Goal: Task Accomplishment & Management: Use online tool/utility

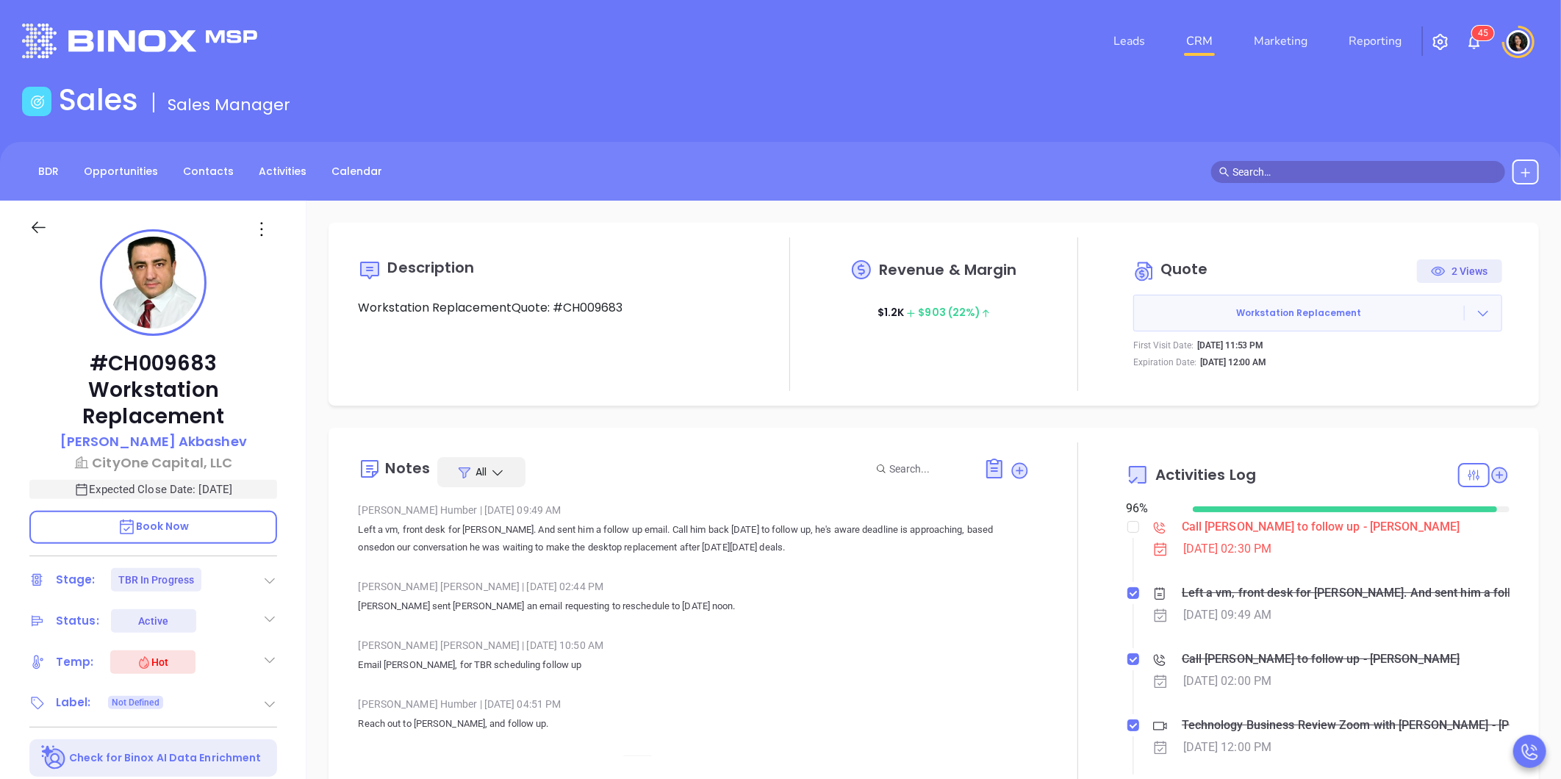
scroll to position [427, 0]
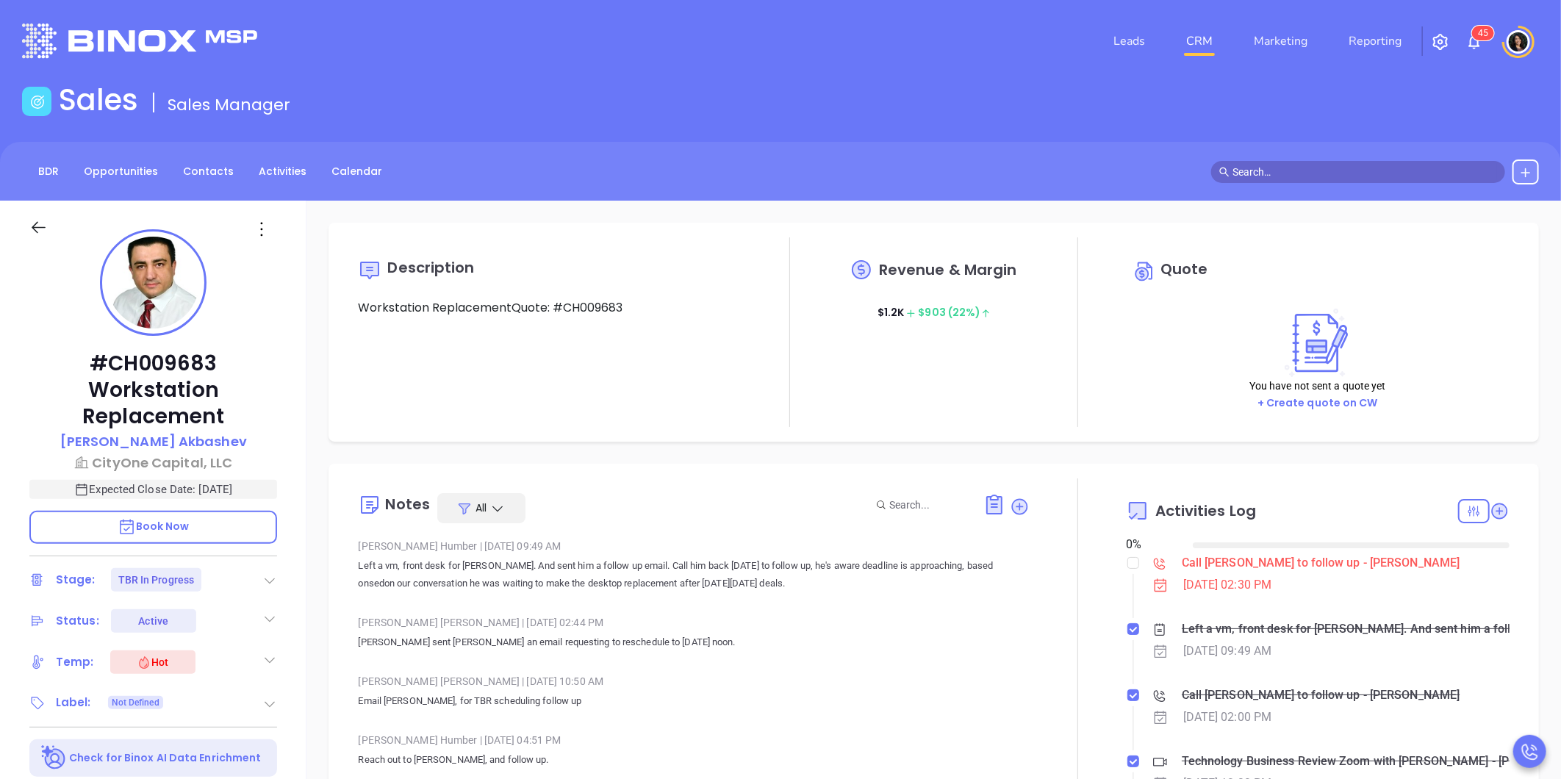
type input "[DATE]"
click at [1206, 570] on div "Call [PERSON_NAME] to follow up - [PERSON_NAME]" at bounding box center [1321, 563] width 279 height 22
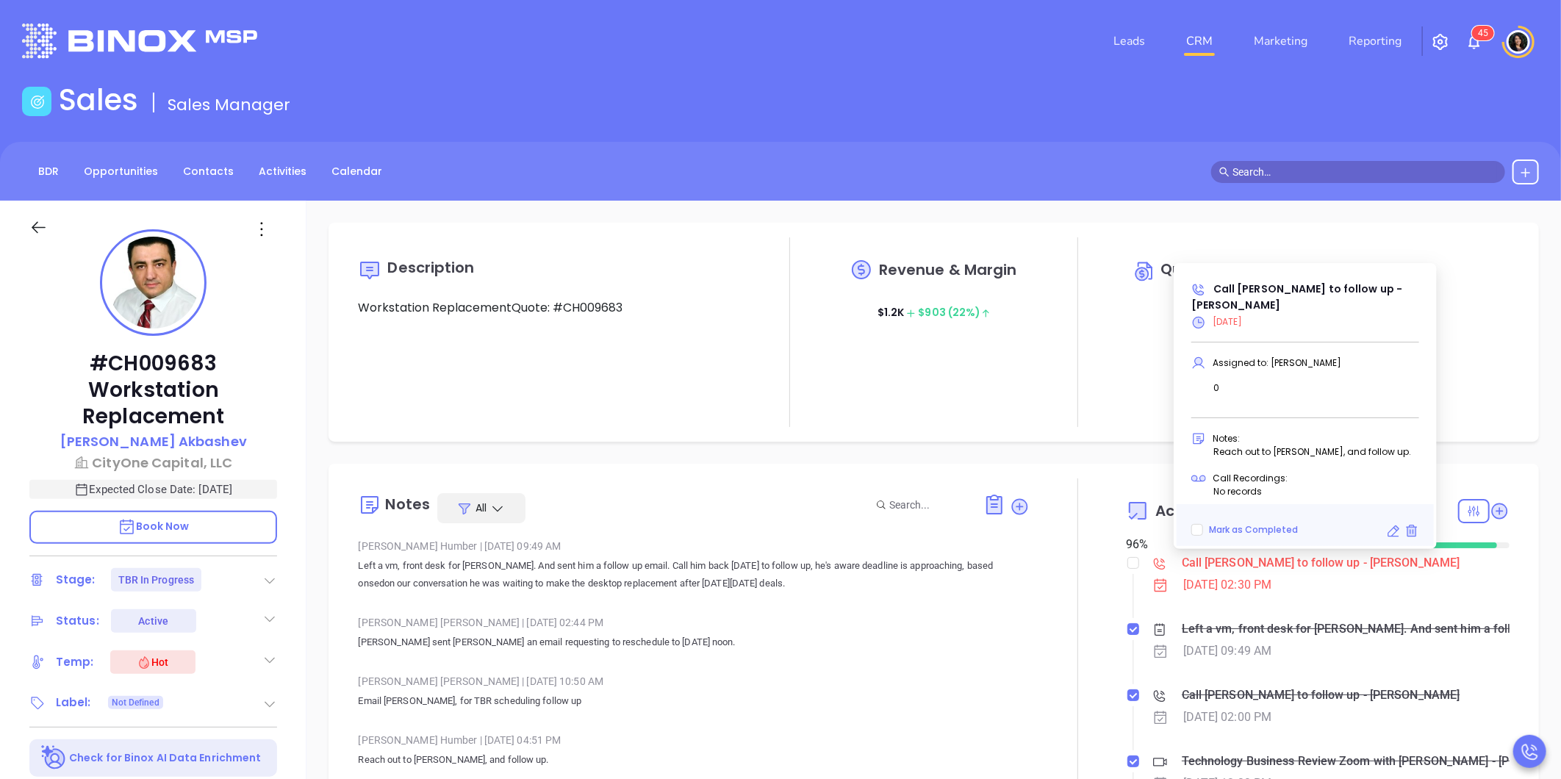
click at [1390, 535] on icon at bounding box center [1393, 531] width 15 height 15
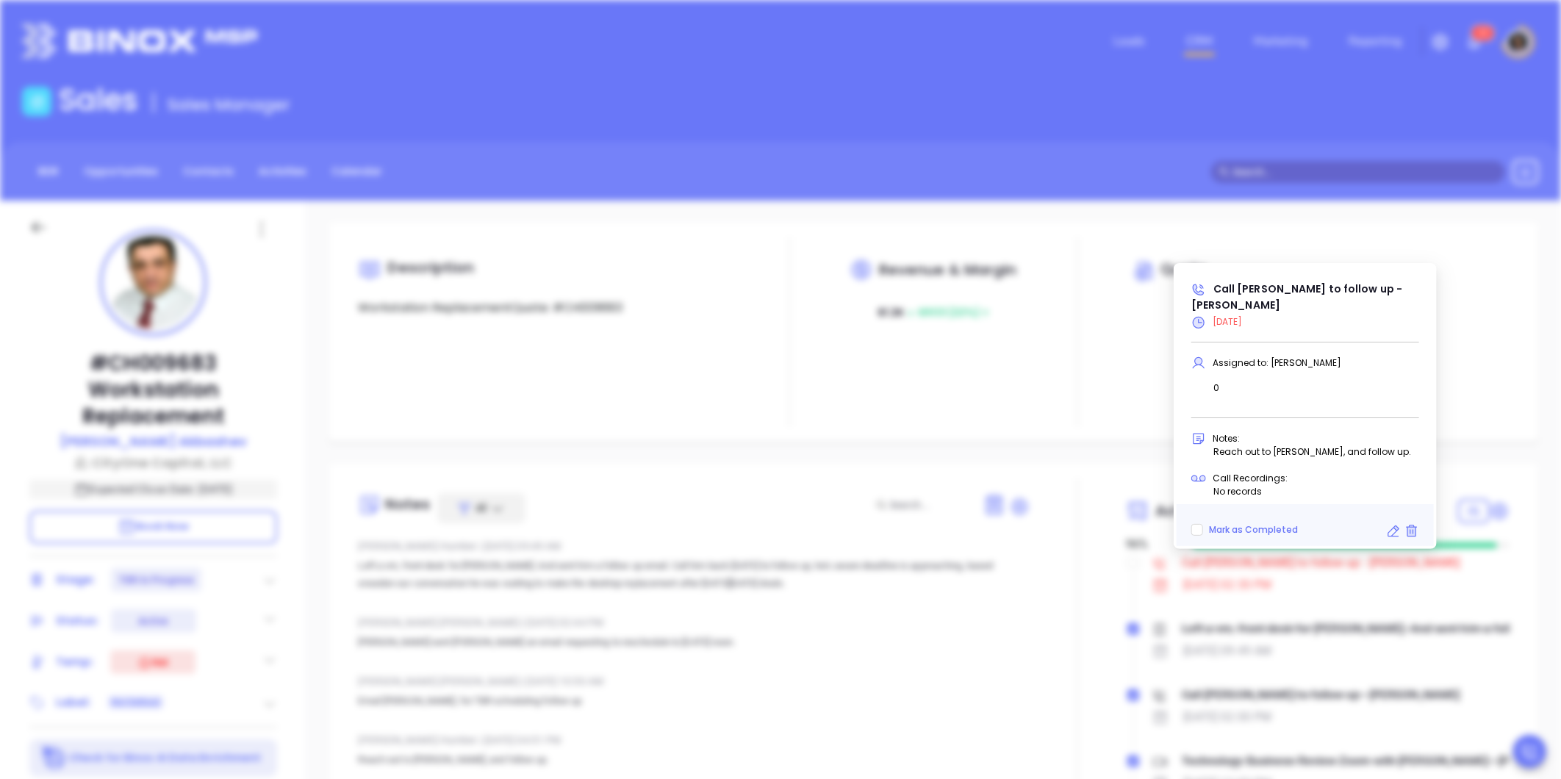
type input "[DATE]"
type input "Call [PERSON_NAME] to follow up - [PERSON_NAME]"
type input "Call"
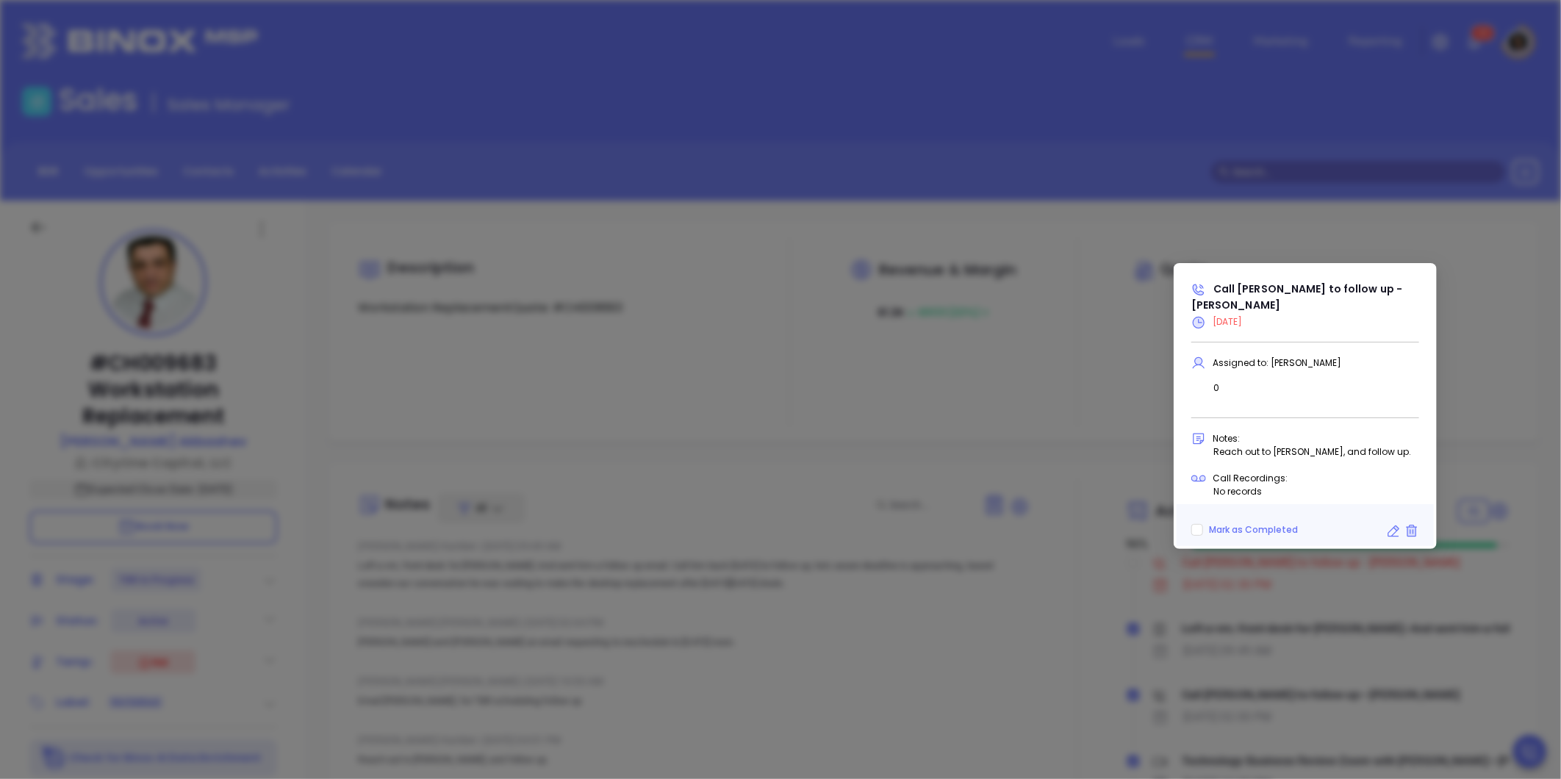
scroll to position [464, 0]
type input "[PERSON_NAME]"
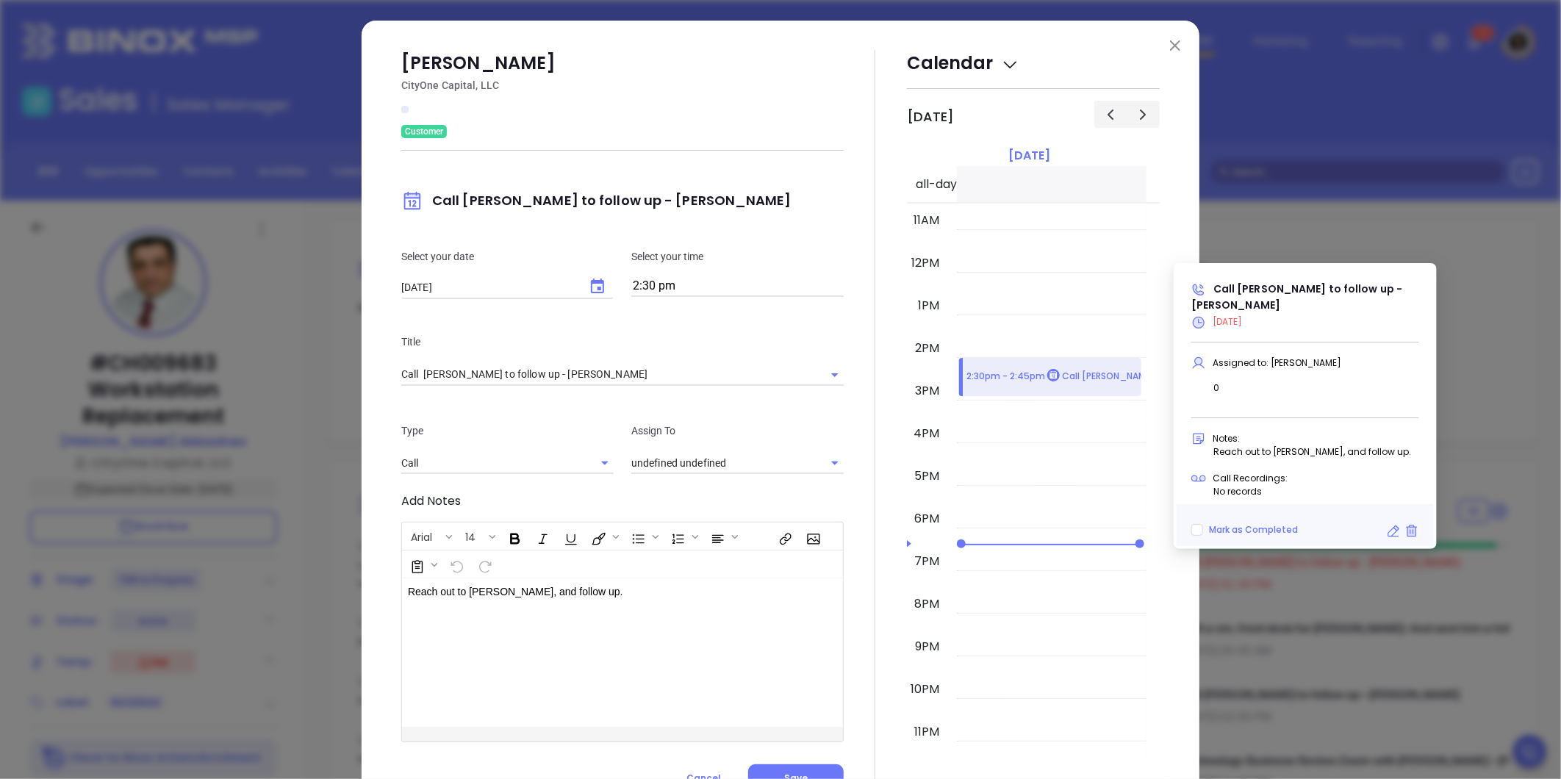
click at [594, 276] on button "Choose date, selected date is Oct 13, 2025" at bounding box center [597, 286] width 29 height 29
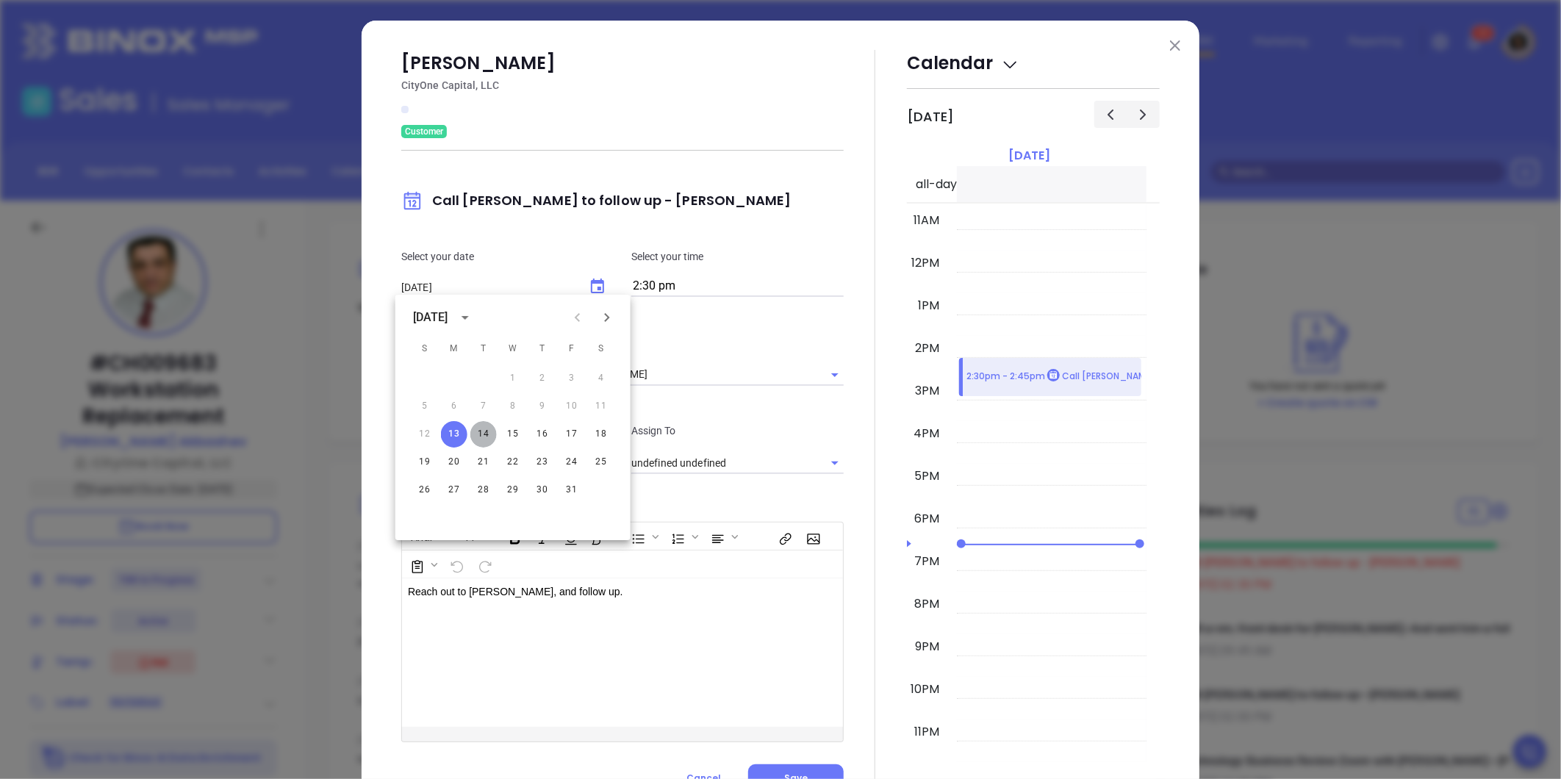
click at [475, 431] on button "14" at bounding box center [483, 434] width 26 height 26
type input "[DATE]"
click at [854, 496] on div at bounding box center [875, 421] width 63 height 742
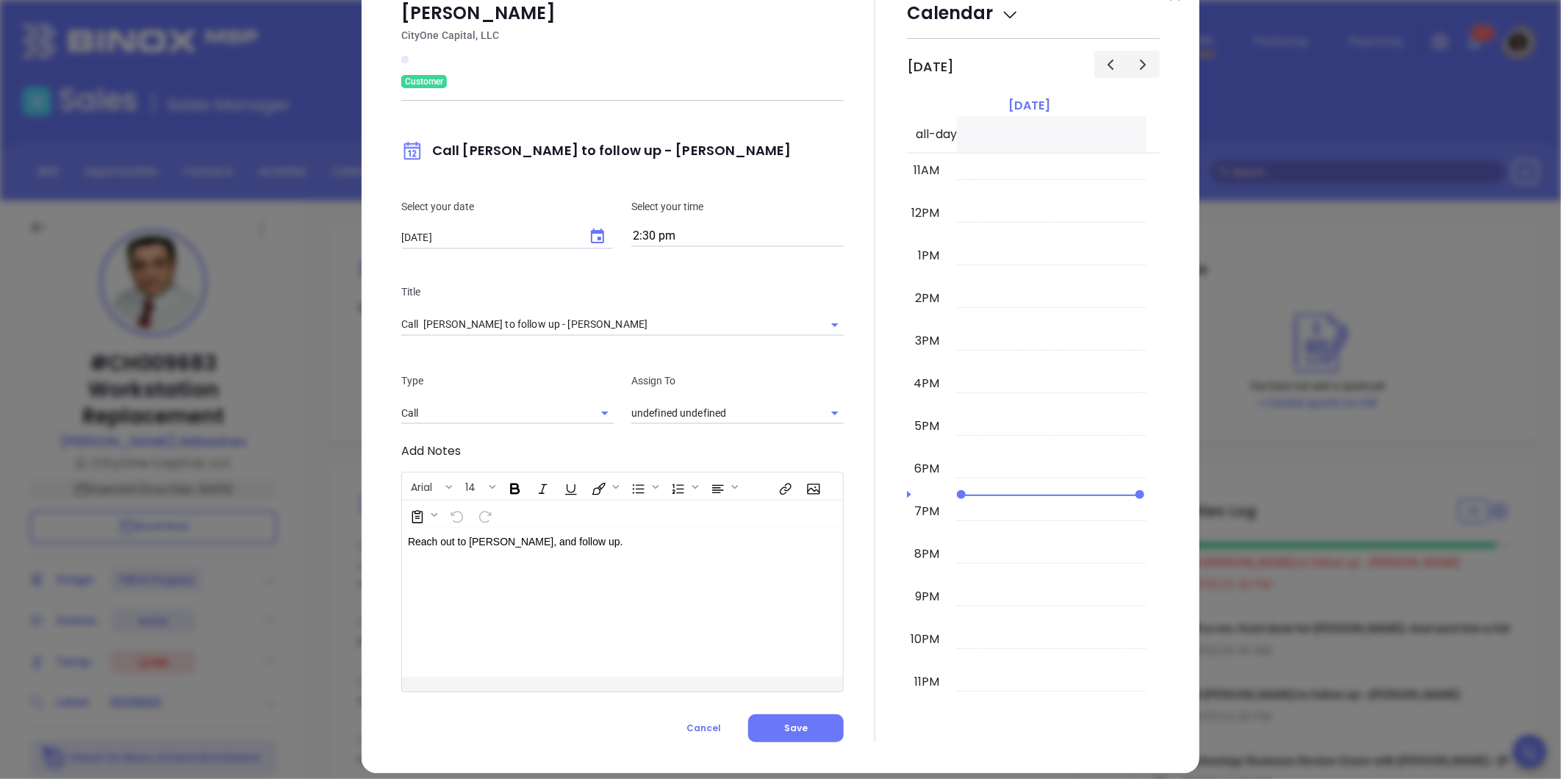
scroll to position [64, 0]
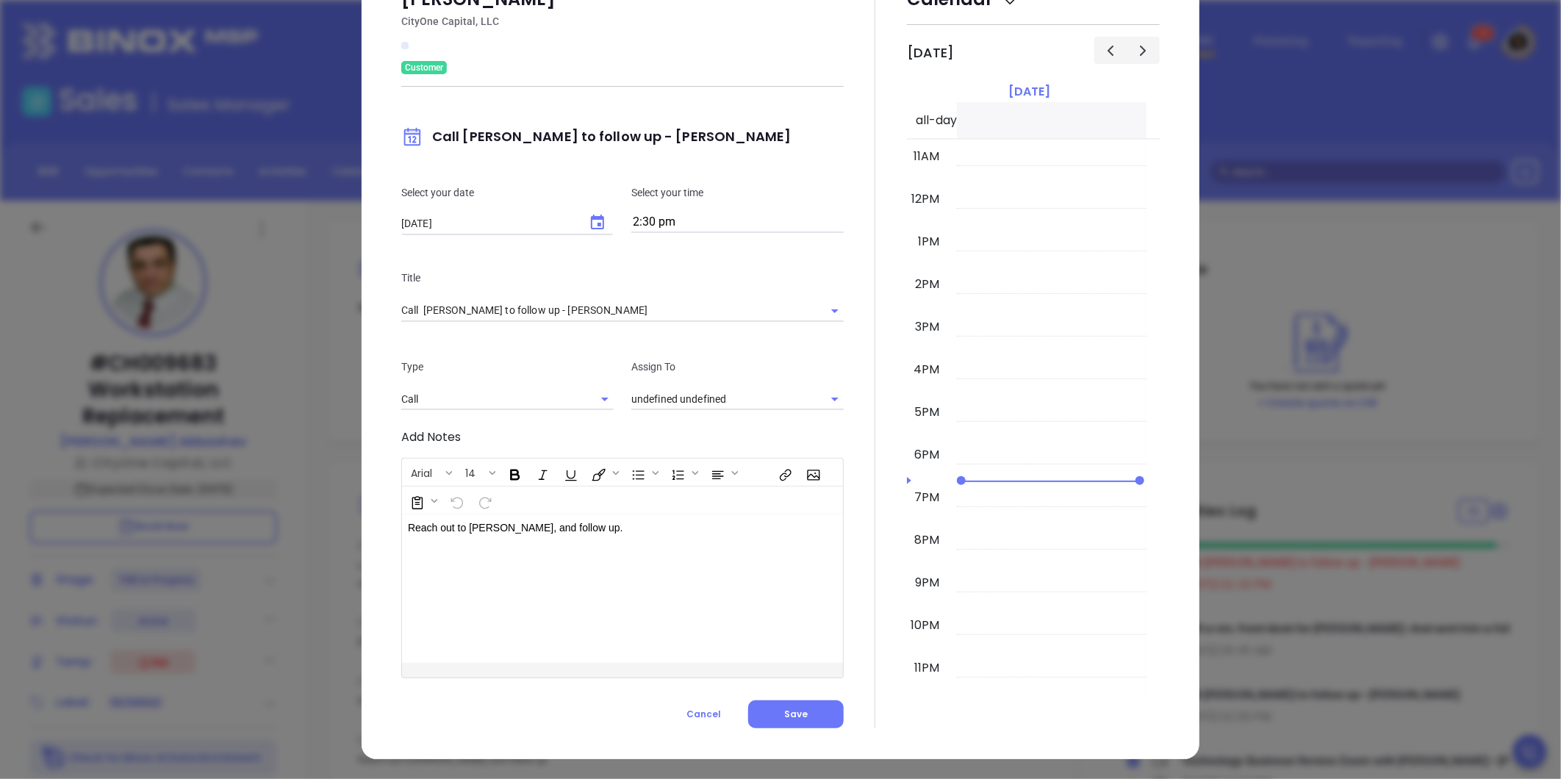
type input "[PERSON_NAME]"
click at [791, 700] on button "Save" at bounding box center [796, 714] width 96 height 28
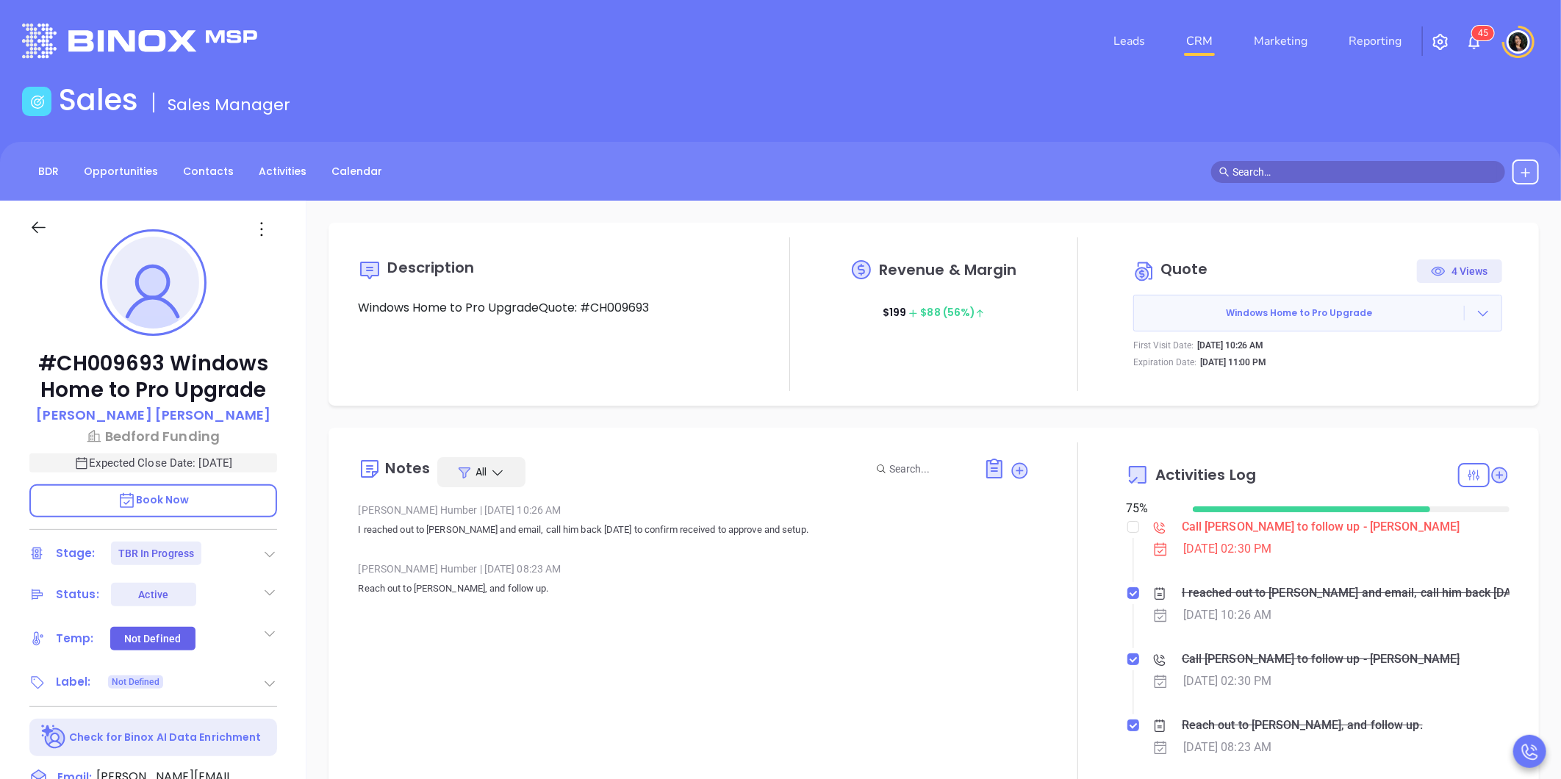
scroll to position [427, 0]
click at [1207, 40] on link "CRM" at bounding box center [1199, 40] width 38 height 29
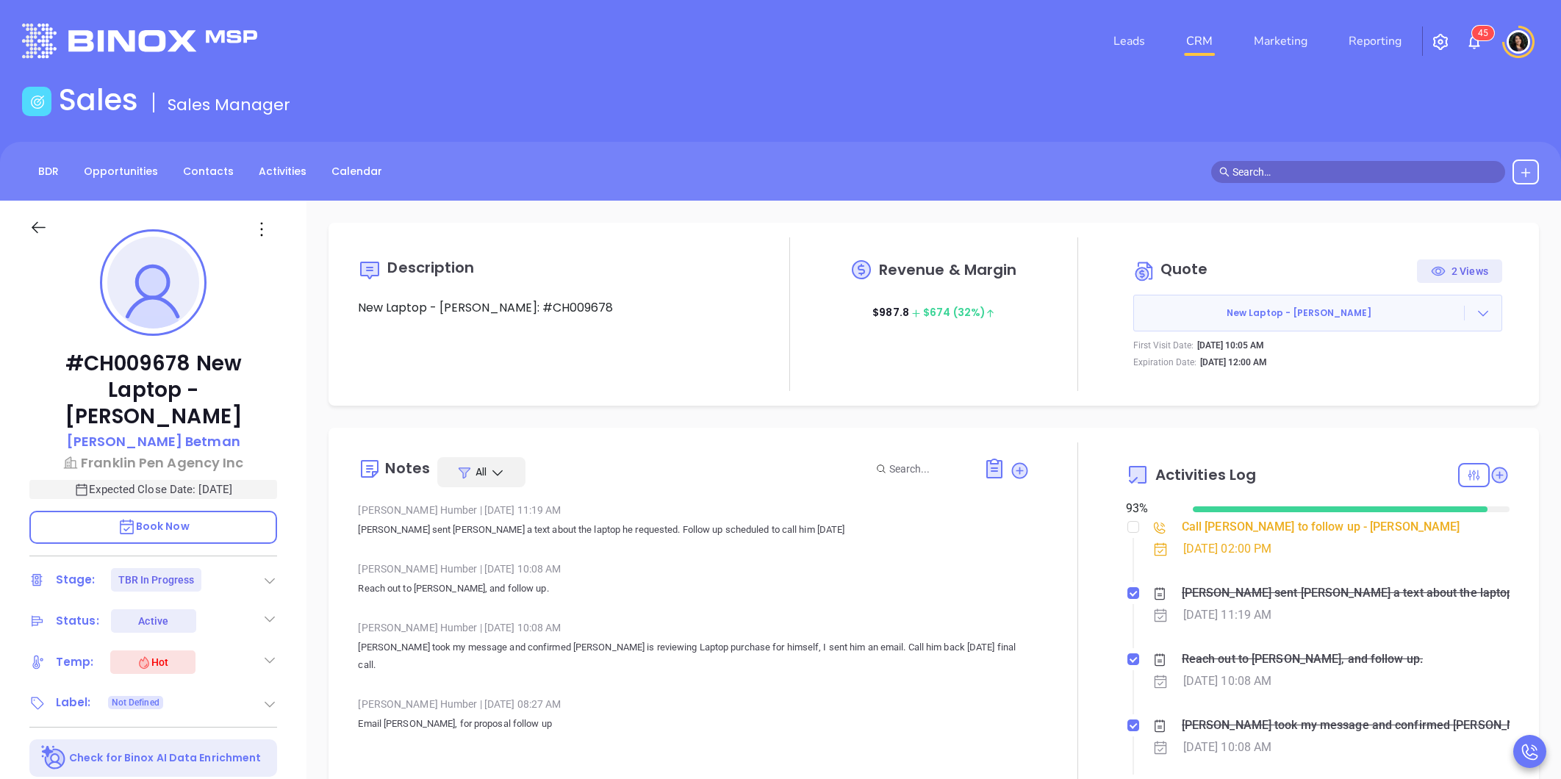
drag, startPoint x: 0, startPoint y: 0, endPoint x: 1188, endPoint y: 40, distance: 1188.9
click at [1188, 40] on link "CRM" at bounding box center [1199, 40] width 38 height 29
